Goal: Task Accomplishment & Management: Use online tool/utility

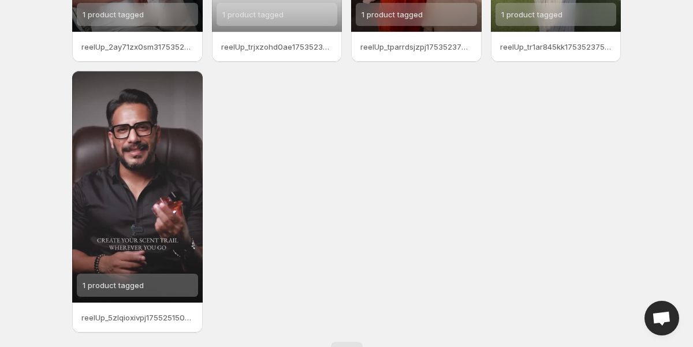
scroll to position [282, 0]
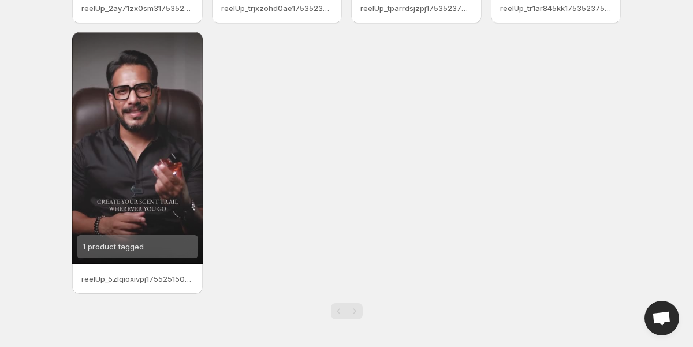
click at [142, 279] on p "reelUp_5zlqioxivpj1755251507371_medium" at bounding box center [137, 279] width 112 height 12
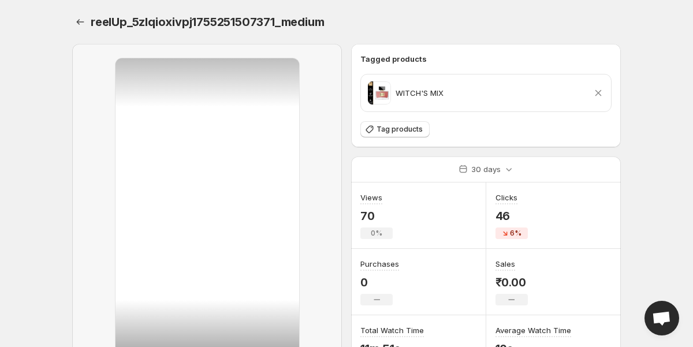
click at [219, 20] on span "reelUp_5zlqioxivpj1755251507371_medium" at bounding box center [207, 22] width 233 height 14
copy div "reelUp_5zlqioxivpj1755251507371_medium"
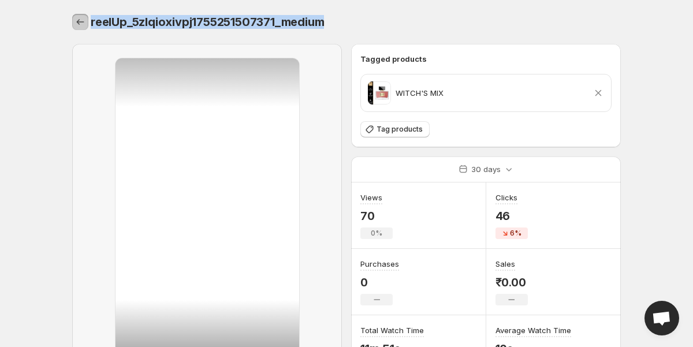
click at [84, 27] on icon "Settings" at bounding box center [80, 22] width 12 height 12
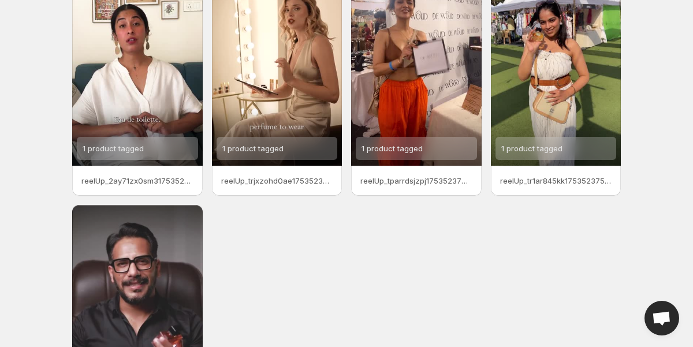
scroll to position [125, 0]
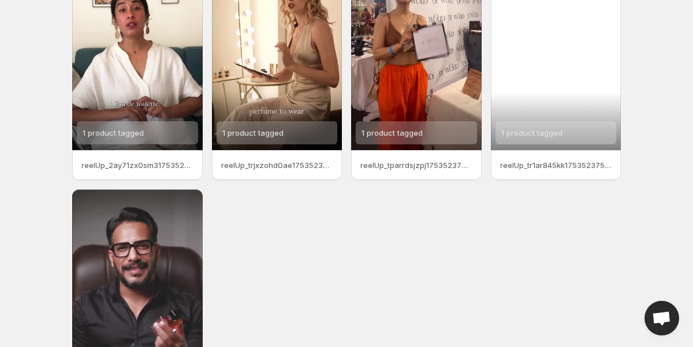
click at [569, 66] on div "1 product tagged" at bounding box center [556, 35] width 130 height 232
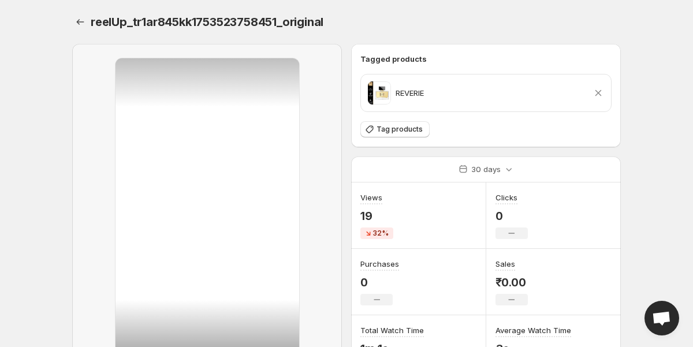
click at [151, 21] on span "reelUp_tr1ar845kk1753523758451_original" at bounding box center [207, 22] width 233 height 14
copy div "reelUp_tr1ar845kk1753523758451_original"
